Goal: Check status: Check status

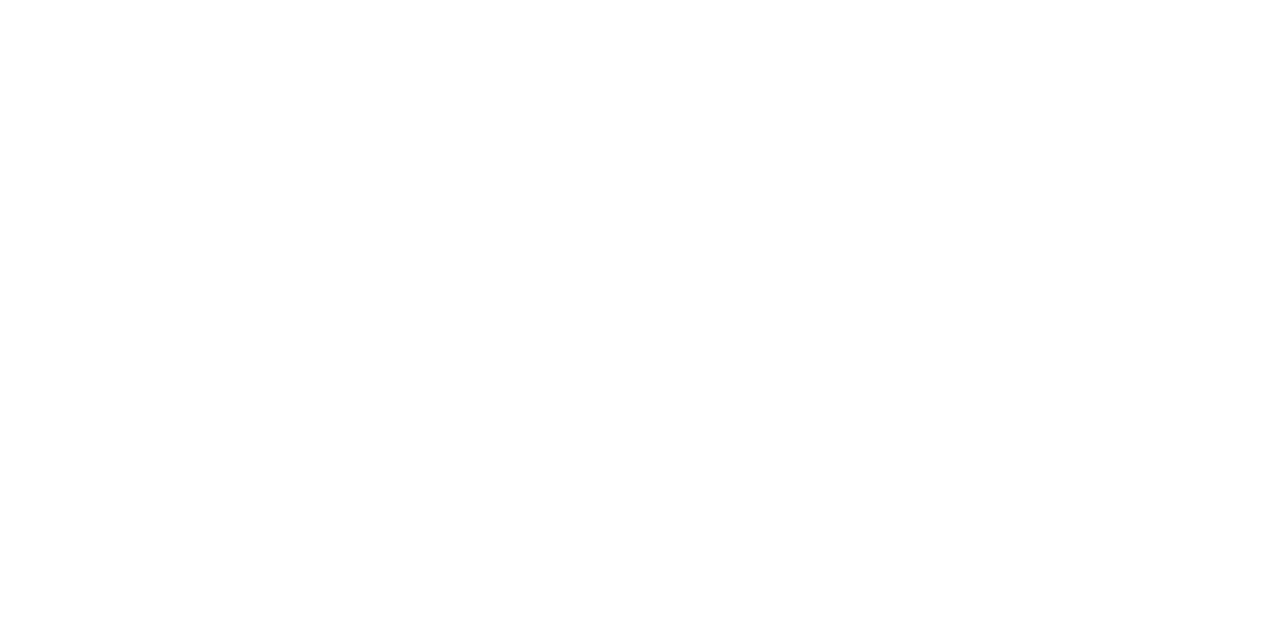
click at [1211, 317] on div "Loading..." at bounding box center [632, 392] width 1157 height 626
click at [1211, 292] on div "Loading..." at bounding box center [632, 392] width 1157 height 626
click at [1162, 317] on div "Status" at bounding box center [1088, 318] width 148 height 19
click at [183, 279] on div "Tracking" at bounding box center [155, 272] width 54 height 18
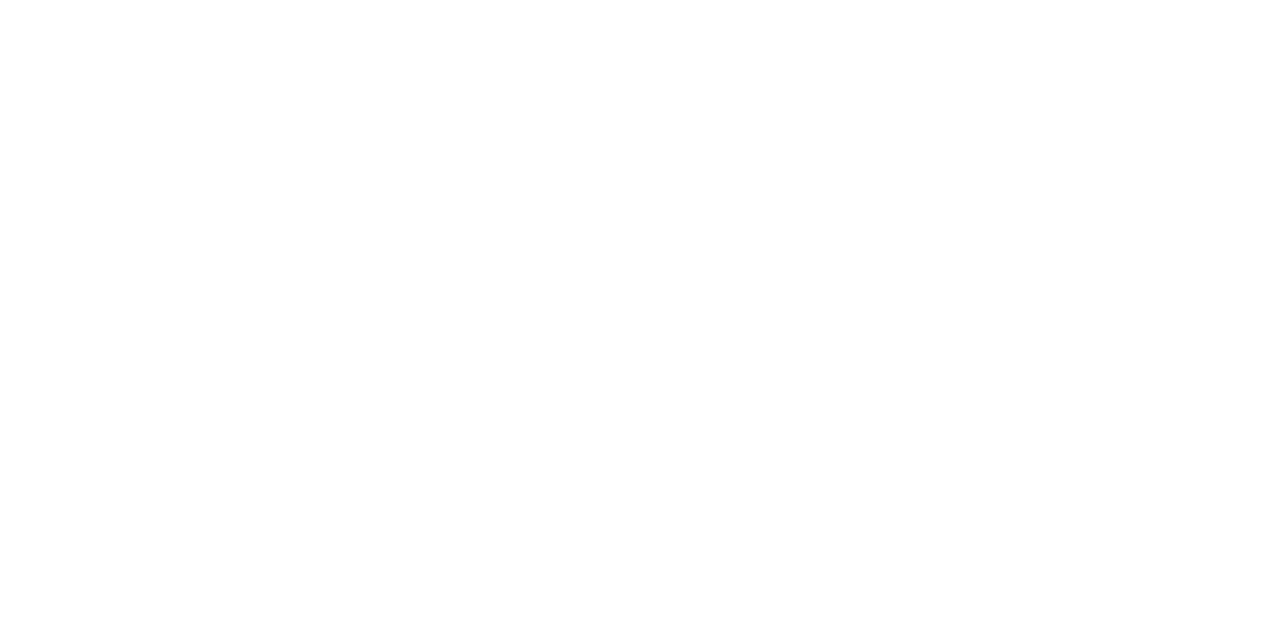
click at [1057, 109] on button "Close" at bounding box center [1021, 110] width 72 height 32
click at [183, 269] on div "Tracking" at bounding box center [155, 272] width 54 height 18
click at [832, 556] on icon "button" at bounding box center [827, 558] width 10 height 10
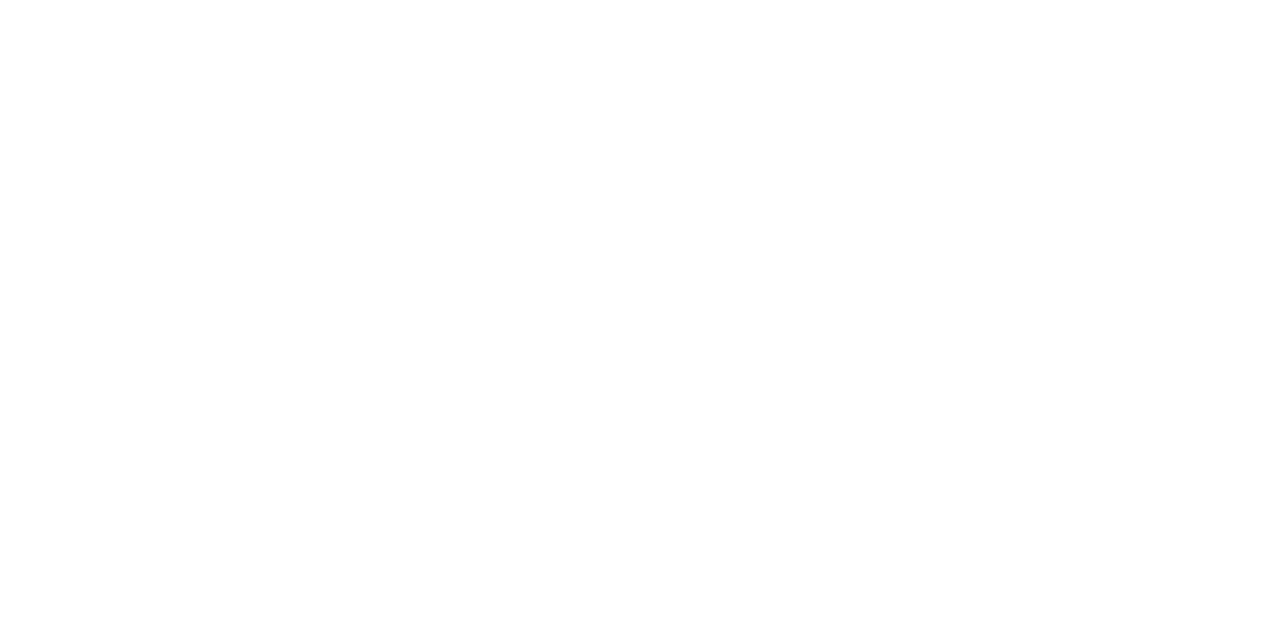
click at [624, 319] on button "Clock Off" at bounding box center [570, 313] width 109 height 32
click at [832, 556] on icon "button" at bounding box center [827, 558] width 10 height 10
click at [624, 312] on button "Clock Off" at bounding box center [570, 313] width 109 height 32
